Goal: Task Accomplishment & Management: Use online tool/utility

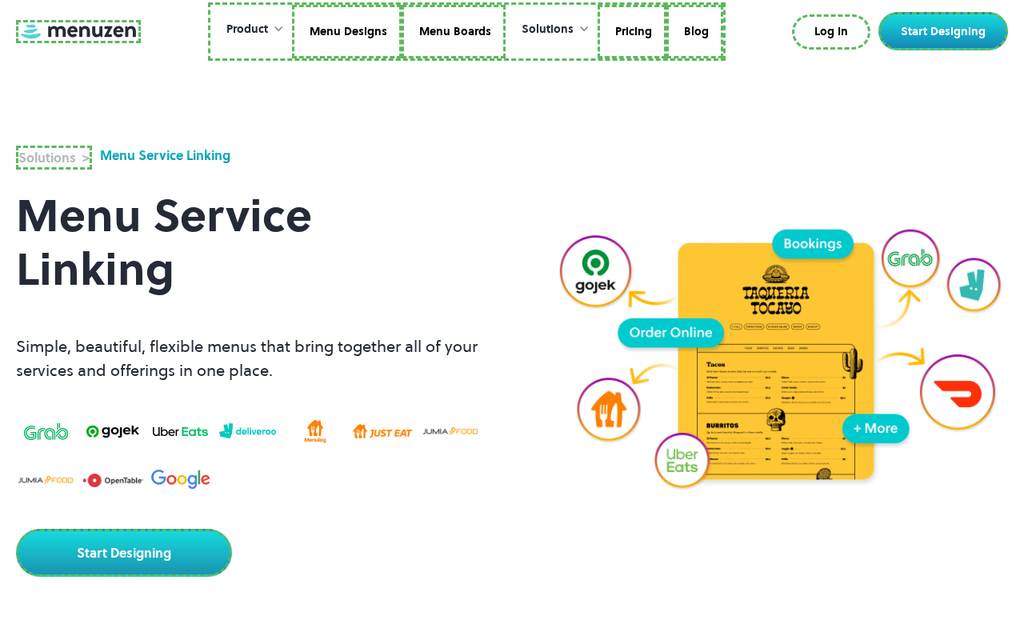
click at [76, 31] on link at bounding box center [78, 31] width 125 height 23
click at [346, 31] on link "Menu Designs" at bounding box center [345, 32] width 110 height 54
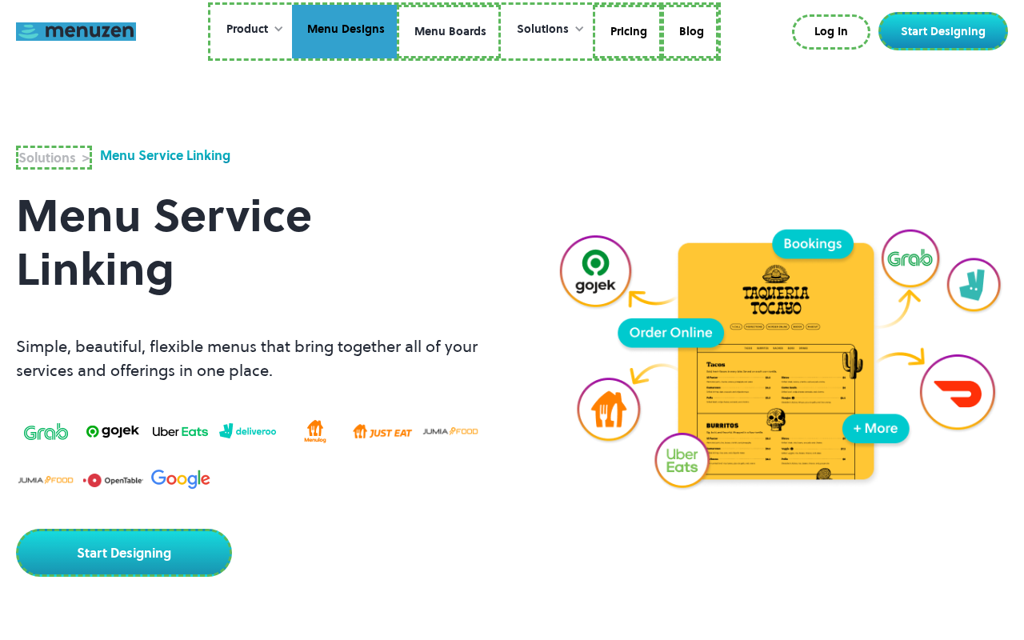
click at [448, 31] on link "Menu Boards" at bounding box center [449, 32] width 104 height 54
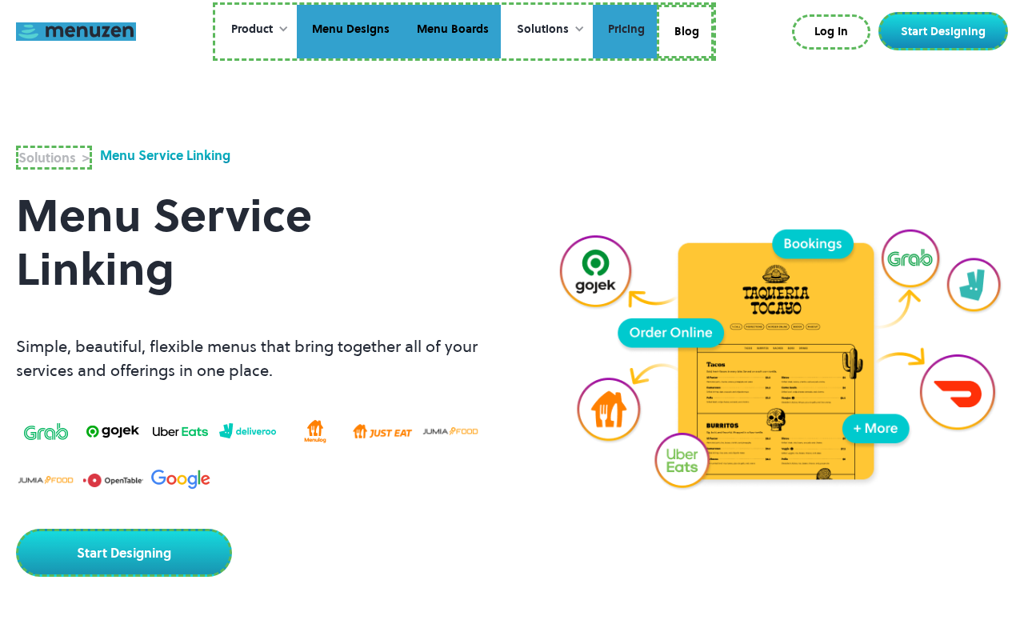
click at [623, 31] on link "Pricing" at bounding box center [625, 32] width 64 height 54
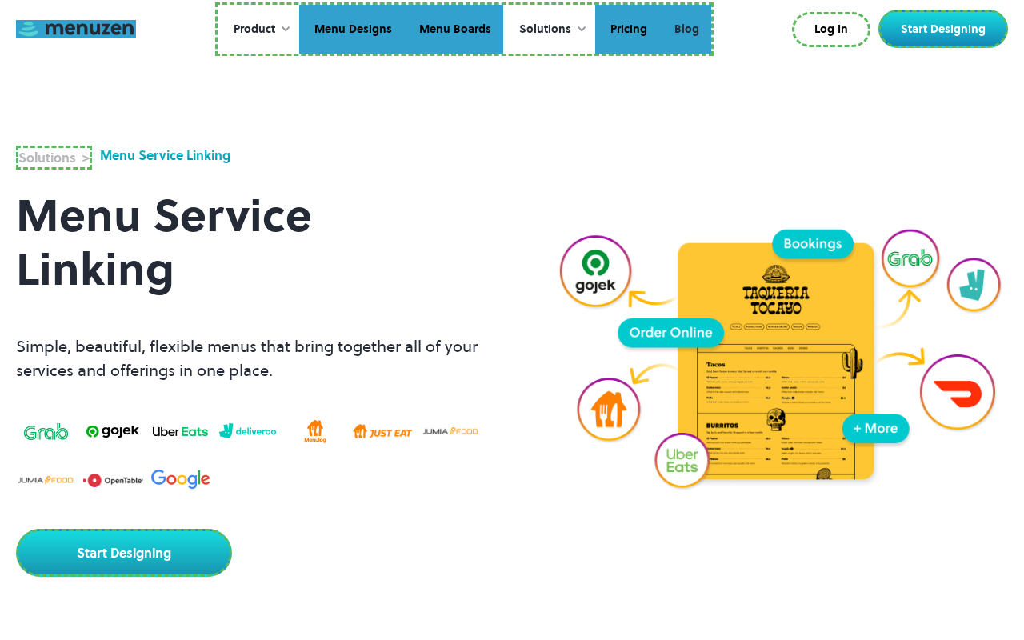
click at [685, 29] on link "Blog" at bounding box center [685, 30] width 52 height 50
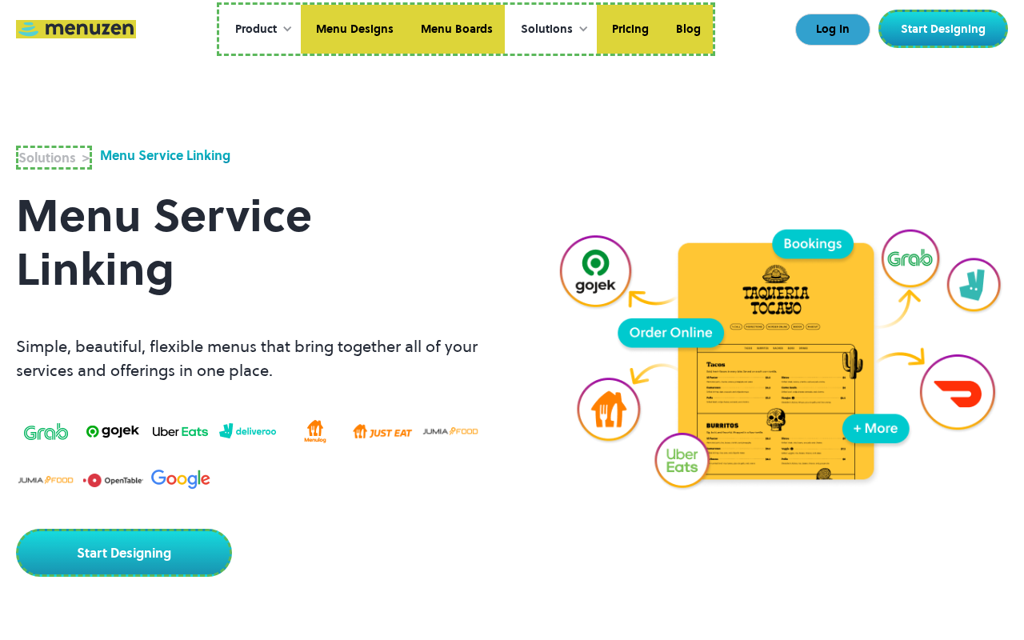
click at [835, 30] on link "Log In" at bounding box center [832, 30] width 75 height 32
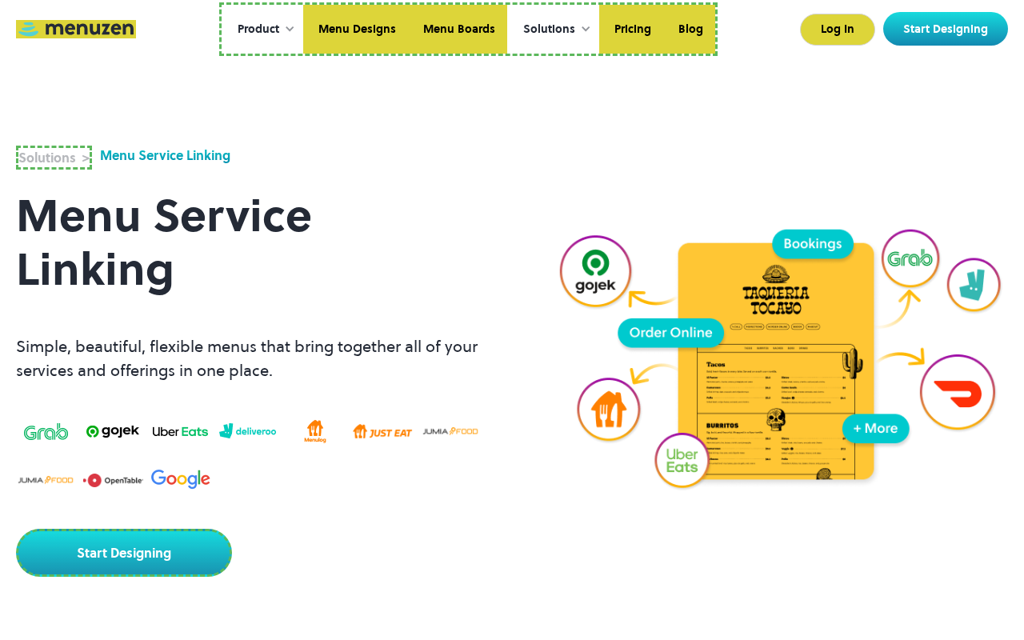
click at [947, 29] on link "Start Designing" at bounding box center [945, 29] width 125 height 34
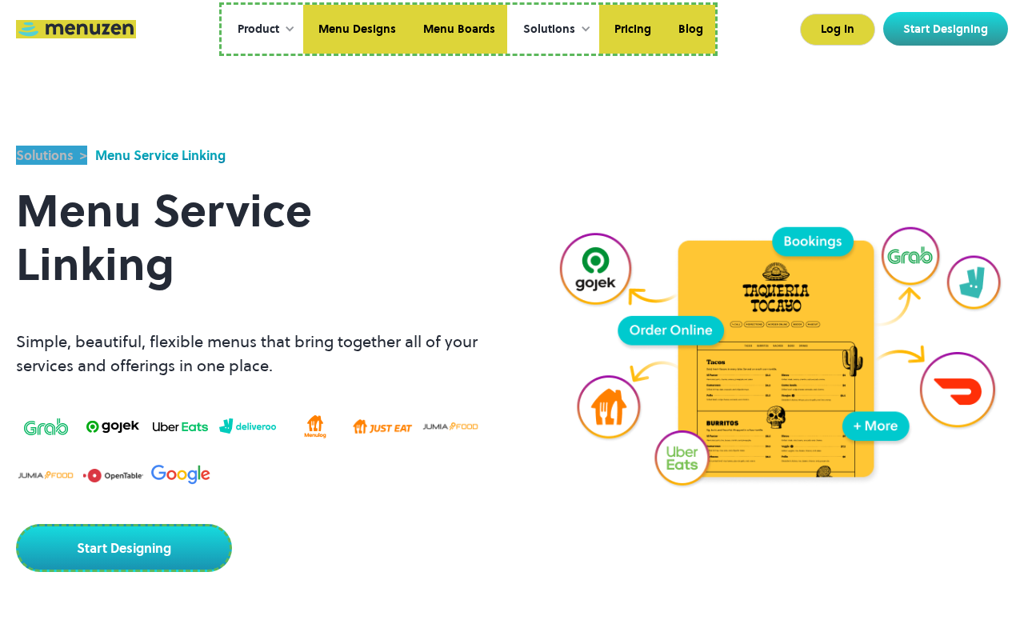
click at [122, 524] on link "Start Designing" at bounding box center [124, 548] width 216 height 48
